Goal: Task Accomplishment & Management: Use online tool/utility

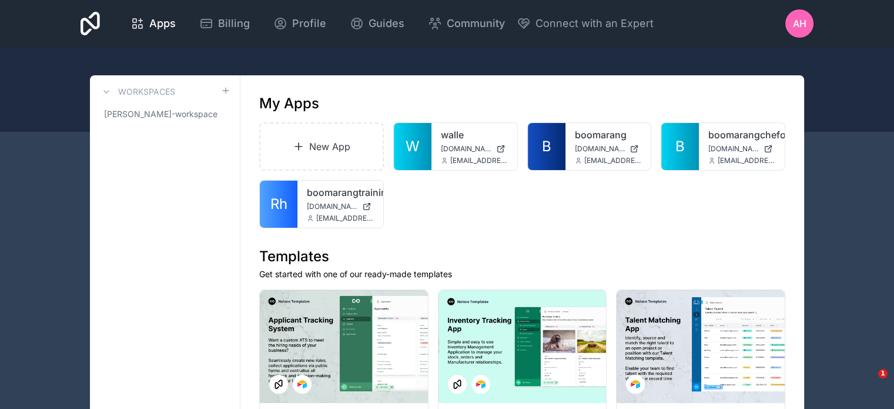
click at [0, 0] on icon at bounding box center [0, 0] width 0 height 0
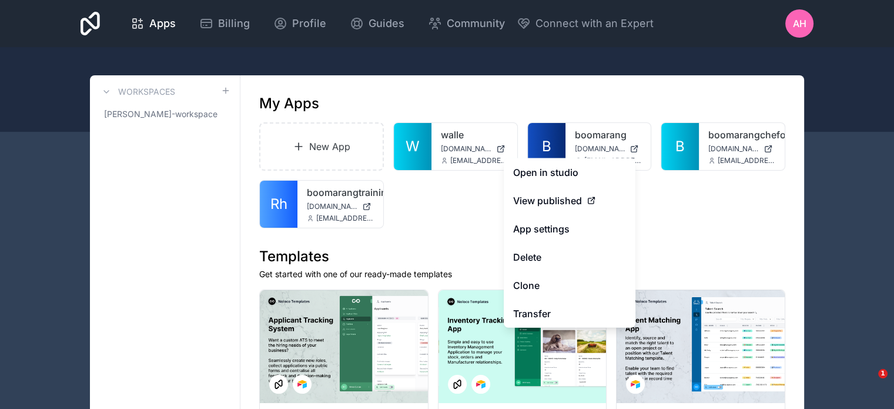
click at [528, 282] on link "Clone" at bounding box center [570, 285] width 132 height 28
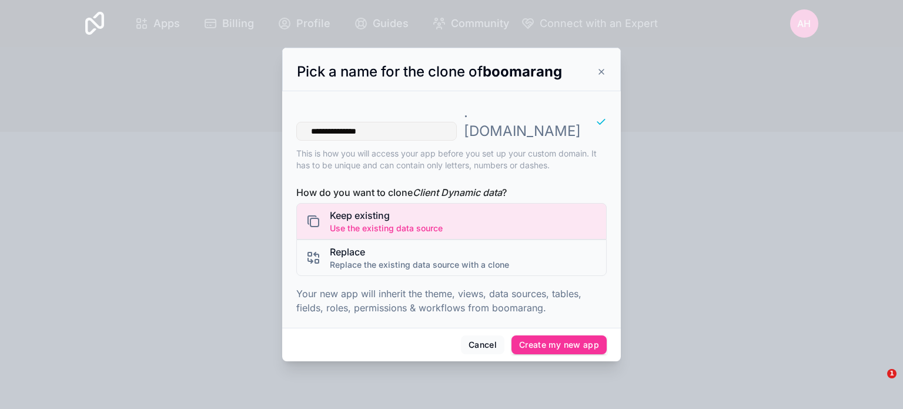
type input "**********"
click at [389, 245] on span "Replace" at bounding box center [419, 252] width 179 height 14
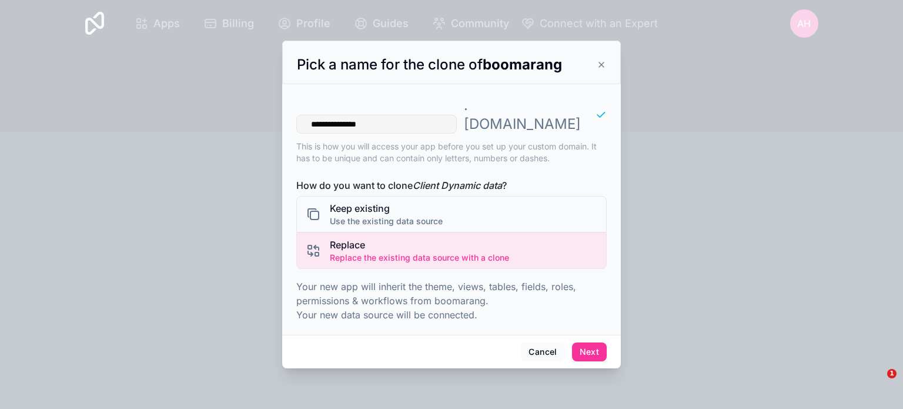
click at [585, 342] on button "Next" at bounding box center [589, 351] width 35 height 19
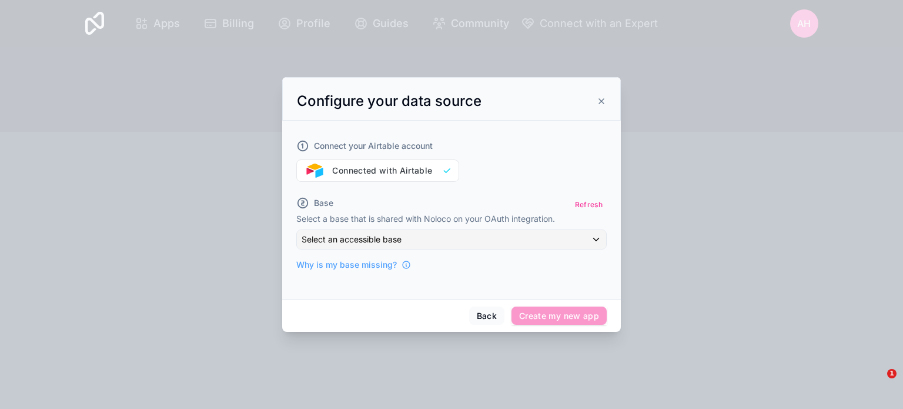
click at [585, 199] on button "Refresh" at bounding box center [589, 204] width 36 height 17
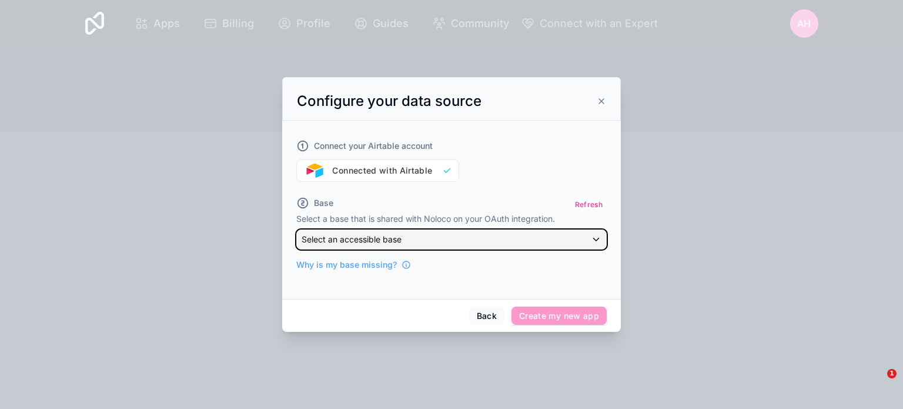
click at [588, 237] on div "Select an accessible base" at bounding box center [451, 239] width 309 height 19
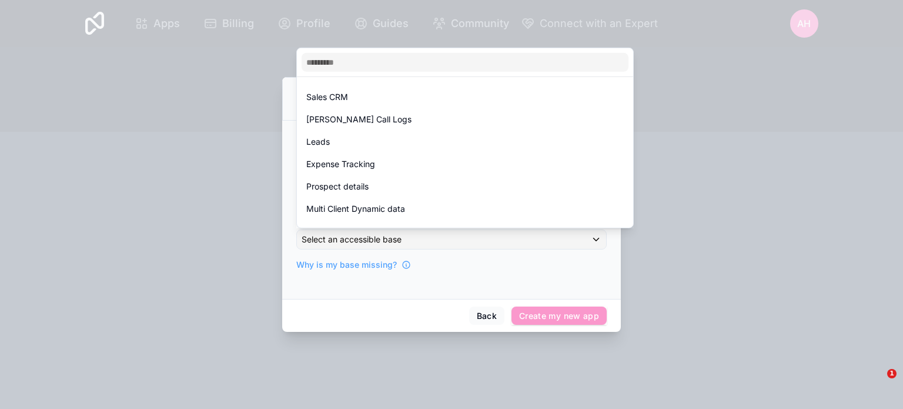
click at [374, 206] on span "Multi Client Dynamic data" at bounding box center [355, 209] width 99 height 14
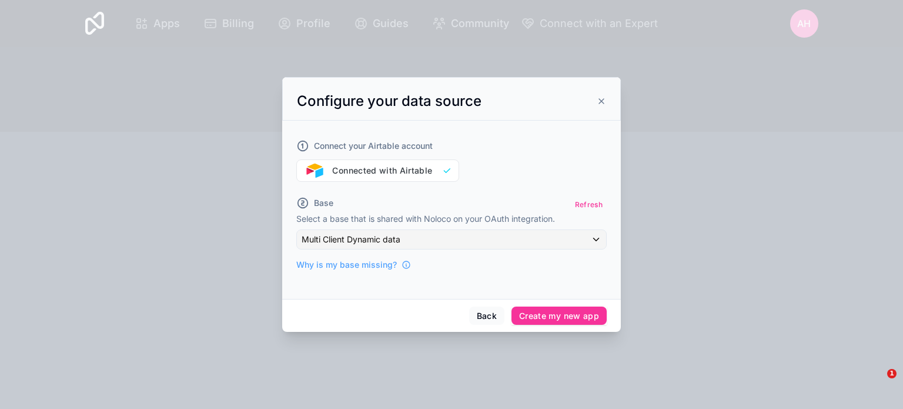
click at [554, 314] on button "Create my new app" at bounding box center [558, 315] width 95 height 19
